Goal: Task Accomplishment & Management: Manage account settings

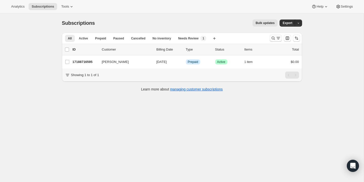
click at [273, 36] on icon "Search and filter results" at bounding box center [273, 38] width 5 height 5
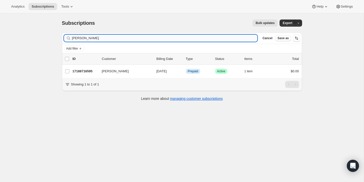
click at [217, 40] on input "Sarah-kim Lessard" at bounding box center [165, 38] width 186 height 7
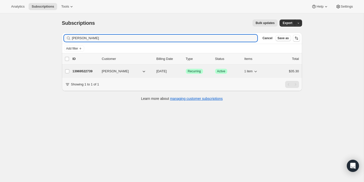
type input "[PERSON_NAME]"
click at [81, 70] on p "13969522739" at bounding box center [85, 71] width 25 height 5
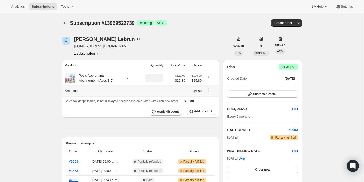
click at [211, 90] on icon "Shipping actions" at bounding box center [208, 90] width 5 height 5
click at [207, 101] on span "Edit shipping rate" at bounding box center [207, 100] width 25 height 4
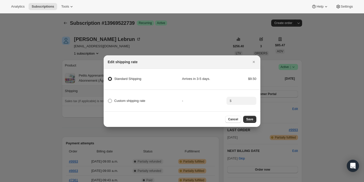
click at [131, 101] on span "Custom shipping rate" at bounding box center [129, 101] width 31 height 4
click at [108, 99] on input "Custom shipping rate" at bounding box center [108, 99] width 0 height 0
radio input "true"
radio Shipping "false"
click at [239, 98] on input ":r2b:" at bounding box center [241, 101] width 16 height 8
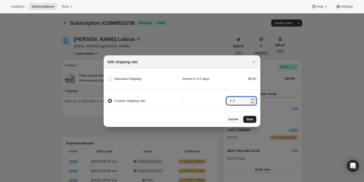
type input "0"
click at [250, 119] on span "Save" at bounding box center [249, 119] width 7 height 4
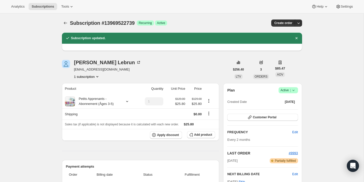
scroll to position [53, 0]
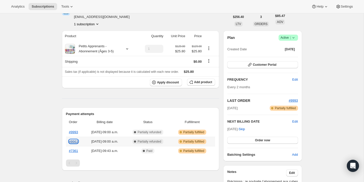
click at [78, 140] on link "#8663" at bounding box center [73, 142] width 9 height 4
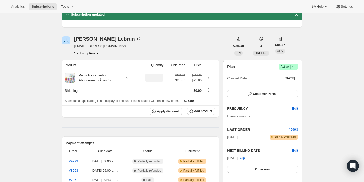
scroll to position [0, 0]
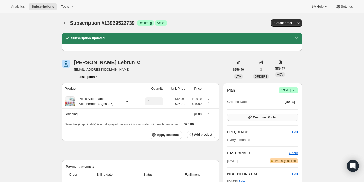
click at [256, 118] on span "Customer Portal" at bounding box center [265, 117] width 24 height 4
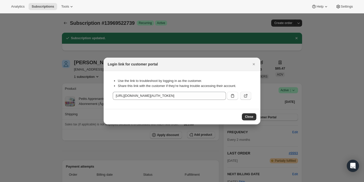
click at [249, 93] on button ":r6d:" at bounding box center [245, 96] width 11 height 8
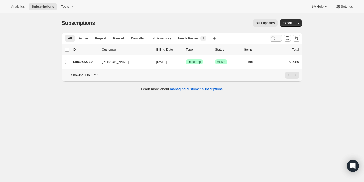
click at [272, 39] on icon "Search and filter results" at bounding box center [273, 38] width 5 height 5
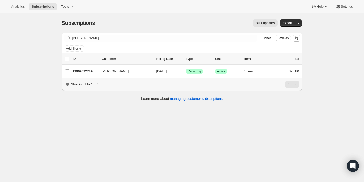
click at [168, 34] on div "Filter subscribers Stéphanie Lebrun Clear Cancel Save as" at bounding box center [182, 38] width 240 height 11
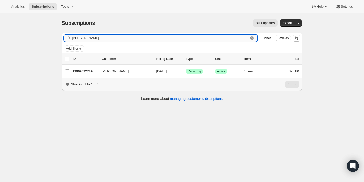
click at [167, 35] on input "Stéphanie Lebrun" at bounding box center [160, 38] width 176 height 7
paste input "Joanie Viger"
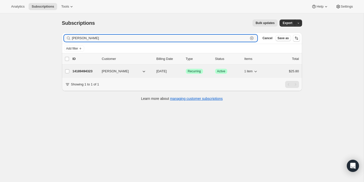
type input "Joanie Viger"
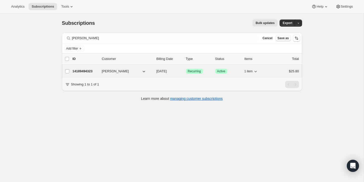
click at [88, 73] on p "14189494323" at bounding box center [85, 71] width 25 height 5
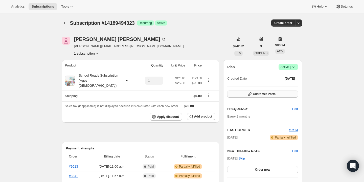
click at [245, 96] on button "Customer Portal" at bounding box center [262, 94] width 71 height 7
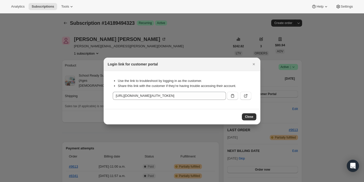
drag, startPoint x: 246, startPoint y: 95, endPoint x: 241, endPoint y: 141, distance: 46.3
click at [246, 97] on icon ":r36:" at bounding box center [245, 95] width 5 height 5
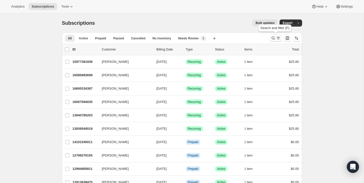
click at [272, 37] on icon "Search and filter results" at bounding box center [273, 38] width 5 height 5
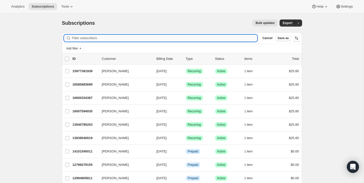
click at [241, 35] on input "Filter subscribers" at bounding box center [165, 38] width 186 height 7
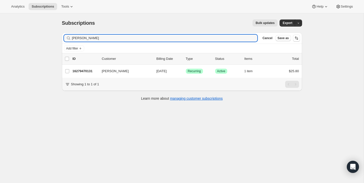
type input "Nathalie Gaudreault"
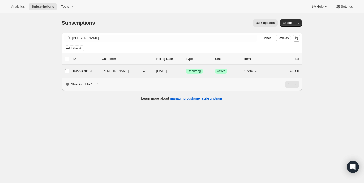
click at [87, 71] on p "16279470131" at bounding box center [85, 71] width 25 height 5
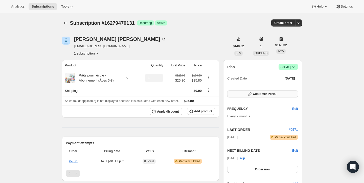
click at [251, 95] on icon "button" at bounding box center [249, 94] width 5 height 5
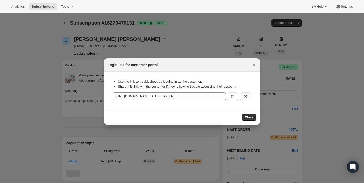
click at [247, 97] on icon ":rcc:" at bounding box center [245, 96] width 5 height 5
click at [252, 64] on icon "Close" at bounding box center [253, 64] width 5 height 5
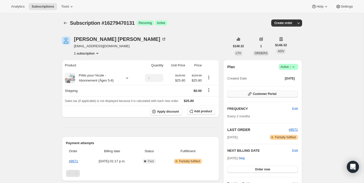
click at [243, 93] on button "Customer Portal" at bounding box center [262, 94] width 71 height 7
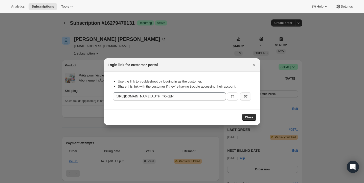
click at [251, 95] on button ":rcc:" at bounding box center [245, 97] width 11 height 8
click at [253, 68] on button "Close" at bounding box center [253, 64] width 7 height 7
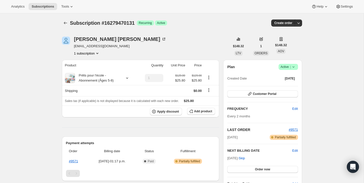
click at [292, 66] on icon at bounding box center [293, 66] width 5 height 5
click at [286, 83] on span "Cancel subscription" at bounding box center [287, 85] width 29 height 4
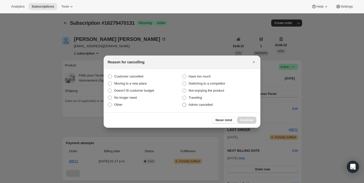
click at [187, 106] on label "Admin cancelled" at bounding box center [219, 104] width 74 height 7
click at [183, 103] on input "Admin cancelled" at bounding box center [182, 103] width 0 height 0
radio input "true"
click at [253, 120] on span "Continue" at bounding box center [246, 120] width 13 height 4
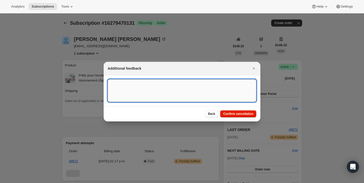
click at [124, 95] on textarea ":rc0:" at bounding box center [182, 90] width 149 height 23
click at [121, 81] on textarea "not intereseted in this" at bounding box center [182, 90] width 149 height 23
click at [121, 83] on textarea "not intereseted in this" at bounding box center [182, 90] width 149 height 23
type textarea "not interested in this"
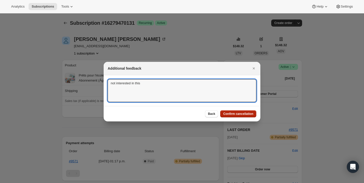
click at [245, 116] on button "Confirm cancellation" at bounding box center [238, 113] width 36 height 7
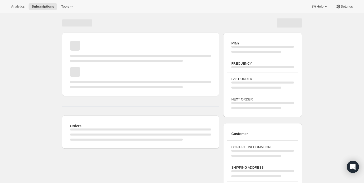
click at [248, 95] on div "NEXT ORDER" at bounding box center [262, 103] width 71 height 20
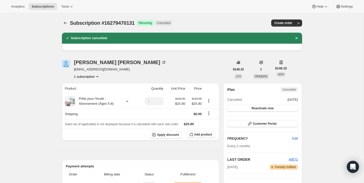
drag, startPoint x: 251, startPoint y: 108, endPoint x: 247, endPoint y: 128, distance: 20.8
click at [247, 128] on div "Plan Cancelled Cancelled Sep 12, 2025 Reactivate now Customer Portal FREQUENCY …" at bounding box center [262, 137] width 71 height 100
click at [251, 123] on icon "button" at bounding box center [249, 123] width 5 height 5
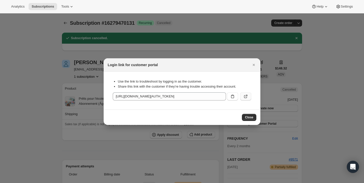
click at [243, 97] on icon ":rfm:" at bounding box center [245, 96] width 5 height 5
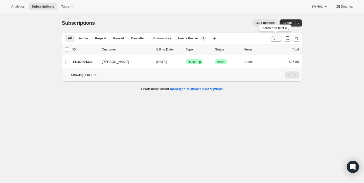
click at [276, 37] on icon "Search and filter results" at bounding box center [278, 38] width 5 height 5
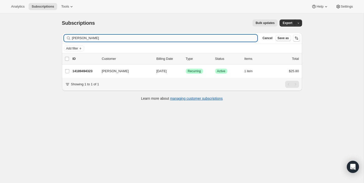
click at [205, 37] on input "[PERSON_NAME]" at bounding box center [165, 38] width 186 height 7
type input "J"
click at [70, 11] on div "Analytics Subscriptions Tools Help Settings" at bounding box center [182, 6] width 364 height 13
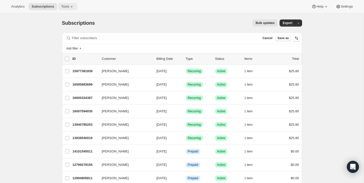
click at [68, 9] on button "Tools" at bounding box center [67, 6] width 19 height 7
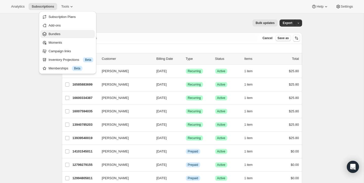
click at [67, 32] on span "Bundles" at bounding box center [71, 34] width 45 height 5
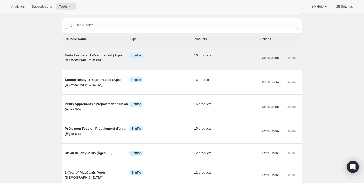
scroll to position [42, 0]
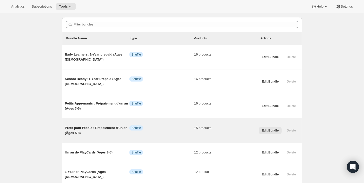
click at [268, 129] on span "Edit Bundle" at bounding box center [270, 131] width 17 height 4
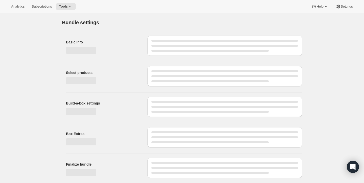
type input "Prêts pour l'école : Prépaiement d'un an (Âges 5-8)"
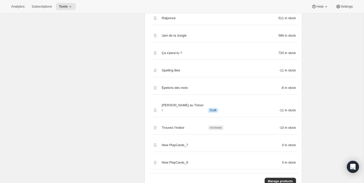
scroll to position [255, 0]
click at [269, 179] on span "Manage products" at bounding box center [280, 181] width 25 height 4
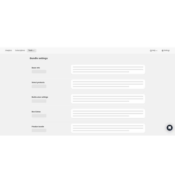
scroll to position [0, 0]
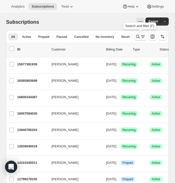
click at [139, 37] on icon "Search and filter results" at bounding box center [138, 37] width 4 height 4
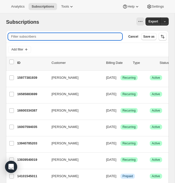
click at [84, 39] on input "Filter subscribers" at bounding box center [65, 36] width 114 height 7
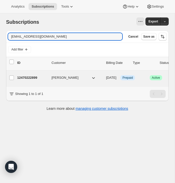
type input "souxsou@gmail.com"
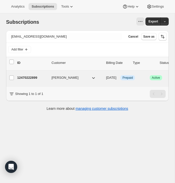
click at [33, 80] on div "12470222899 Susan Li 09/17/2025 Info Prepaid Success Active 1 item $0.00" at bounding box center [125, 78] width 217 height 8
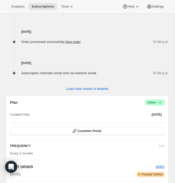
scroll to position [364, 0]
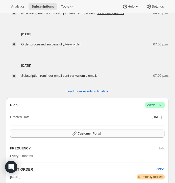
click at [127, 138] on button "Customer Portal" at bounding box center [87, 134] width 155 height 8
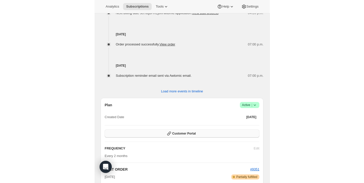
scroll to position [0, 0]
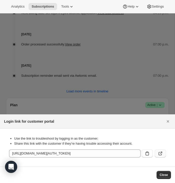
click at [157, 152] on button ":rq5:" at bounding box center [160, 154] width 11 height 8
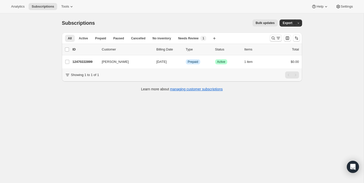
click at [271, 35] on button "Search and filter results" at bounding box center [276, 38] width 12 height 7
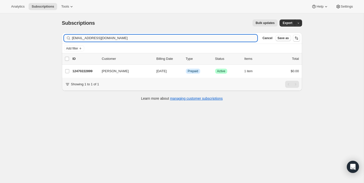
click at [235, 36] on input "souxsou@gmail.com" at bounding box center [165, 38] width 186 height 7
type input "le_grimpy@hotmail.com"
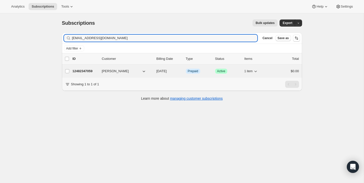
click at [83, 71] on p "12482347059" at bounding box center [85, 71] width 25 height 5
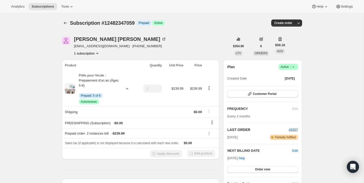
click at [259, 88] on div "Plan Success Active | Created Date Oct 26, 2024 Customer Portal FREQUENCY Edit …" at bounding box center [262, 125] width 71 height 123
click at [259, 95] on span "Customer Portal" at bounding box center [265, 94] width 24 height 4
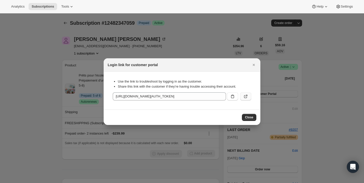
click at [243, 94] on button ":rud:" at bounding box center [245, 97] width 11 height 8
click at [252, 65] on icon "Close" at bounding box center [253, 64] width 5 height 5
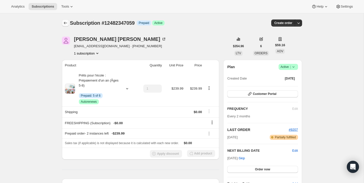
click at [67, 25] on icon "Subscriptions" at bounding box center [65, 22] width 5 height 5
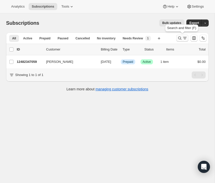
click at [180, 36] on icon "Search and filter results" at bounding box center [179, 38] width 5 height 5
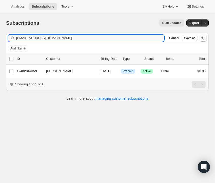
click at [106, 38] on input "le_grimpy@hotmail.com" at bounding box center [90, 38] width 148 height 7
click at [106, 38] on input "le_grimpy@hotmail.comjacob.clem@gmail.com" at bounding box center [90, 38] width 148 height 7
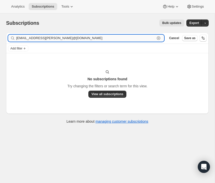
click at [123, 38] on input "le_grimpy@hotmail.comjacob.clem@gmail.com" at bounding box center [85, 38] width 139 height 7
paste input "antlav1996"
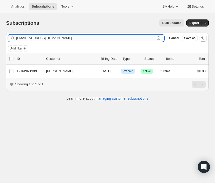
click at [83, 39] on input "antlav1996@gmail.com" at bounding box center [85, 38] width 139 height 7
paste input "lili.lincker@yahoo.fr"
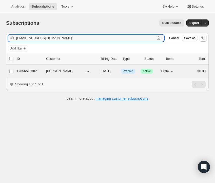
type input "lili.lincker@yahoo.fr"
click at [19, 73] on p "12856590387" at bounding box center [29, 71] width 25 height 5
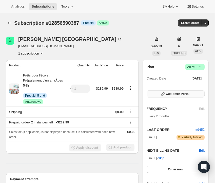
click at [157, 94] on button "Customer Portal" at bounding box center [175, 94] width 58 height 7
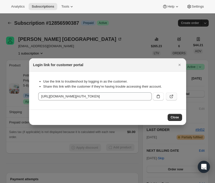
click at [173, 94] on icon ":r132:" at bounding box center [171, 96] width 5 height 5
click at [184, 64] on div "Login link for customer portal" at bounding box center [107, 64] width 157 height 13
click at [177, 64] on icon "Close" at bounding box center [179, 64] width 5 height 5
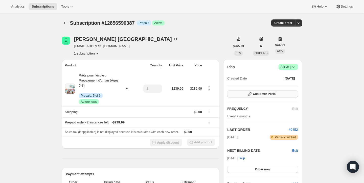
click at [278, 92] on button "Customer Portal" at bounding box center [262, 94] width 71 height 7
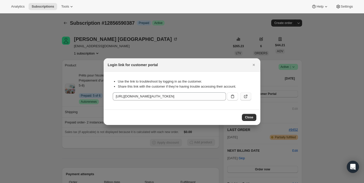
click at [248, 96] on button ":r132:" at bounding box center [245, 97] width 11 height 8
click at [243, 95] on icon ":r132:" at bounding box center [245, 95] width 5 height 5
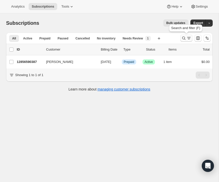
click at [182, 36] on icon "Search and filter results" at bounding box center [183, 38] width 5 height 5
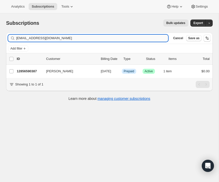
click at [145, 38] on input "lili.lincker@yahoo.fr" at bounding box center [92, 38] width 152 height 7
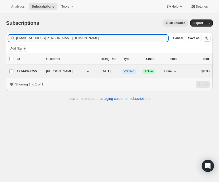
type input "mc.marchand@hotmail.com"
click at [31, 73] on div "12744392755 Marie-Claude Marchand 09/17/2025 Info Prepaid Success Active 1 item…" at bounding box center [113, 71] width 193 height 7
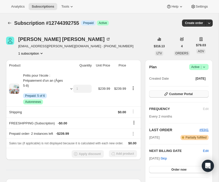
click at [188, 95] on span "Customer Portal" at bounding box center [181, 94] width 24 height 4
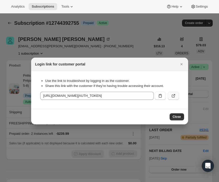
click at [171, 95] on icon ":r17r:" at bounding box center [172, 96] width 3 height 3
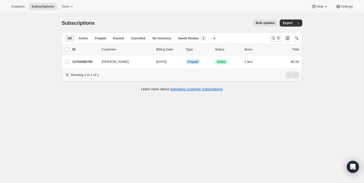
click at [270, 38] on button "Search and filter results" at bounding box center [275, 38] width 12 height 7
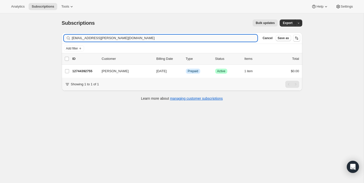
click at [192, 38] on input "mc.marchand@hotmail.com" at bounding box center [165, 38] width 186 height 7
type input "Ivrancia Rempart"
click at [80, 64] on div "list header ID Customer Billing Date Type Status Items Total" at bounding box center [182, 58] width 240 height 11
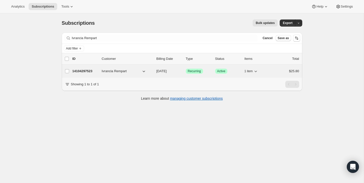
click at [77, 68] on div "14104297523 Ivrancia Rempart 09/17/2025 Success Recurring Success Active 1 item…" at bounding box center [185, 71] width 227 height 7
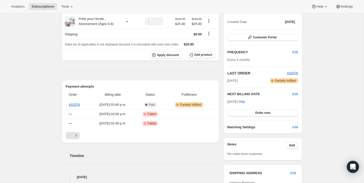
scroll to position [36, 0]
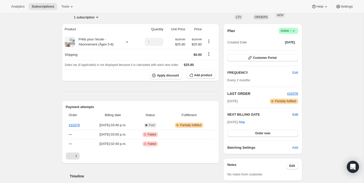
click at [292, 114] on span "Edit" at bounding box center [295, 114] width 6 height 5
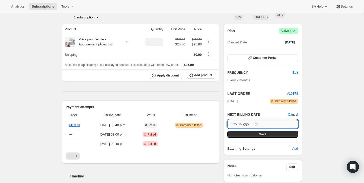
click at [258, 122] on input "2025-09-17" at bounding box center [262, 124] width 71 height 9
type input "2025-09-30"
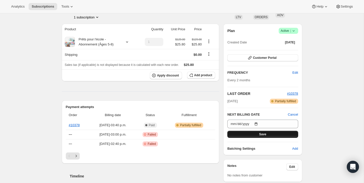
click at [260, 132] on span "Save" at bounding box center [262, 134] width 7 height 4
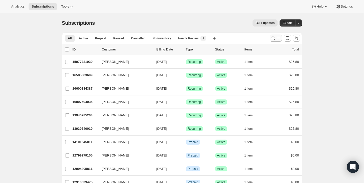
click at [273, 39] on icon "Search and filter results" at bounding box center [273, 38] width 5 height 5
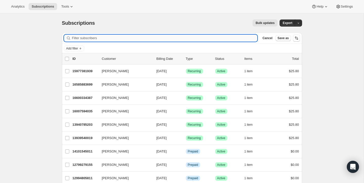
click at [182, 39] on input "Filter subscribers" at bounding box center [165, 38] width 186 height 7
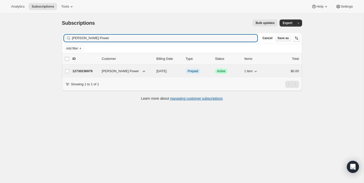
type input "Aline Power"
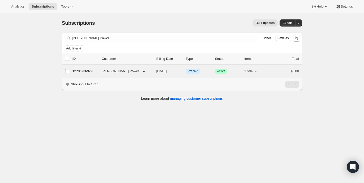
click at [83, 70] on p "12730236979" at bounding box center [85, 71] width 25 height 5
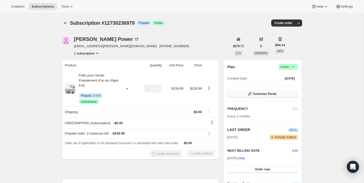
click at [266, 96] on span "Customer Portal" at bounding box center [265, 94] width 24 height 4
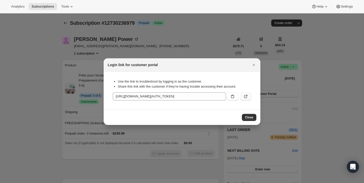
click at [246, 94] on button ":rce:" at bounding box center [245, 97] width 11 height 8
